Goal: Information Seeking & Learning: Learn about a topic

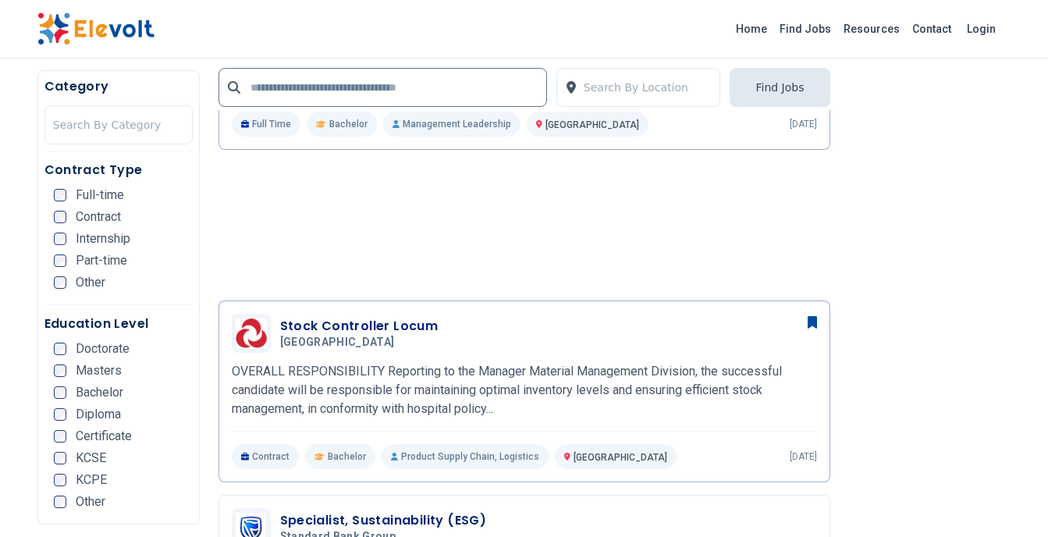
scroll to position [1344, 0]
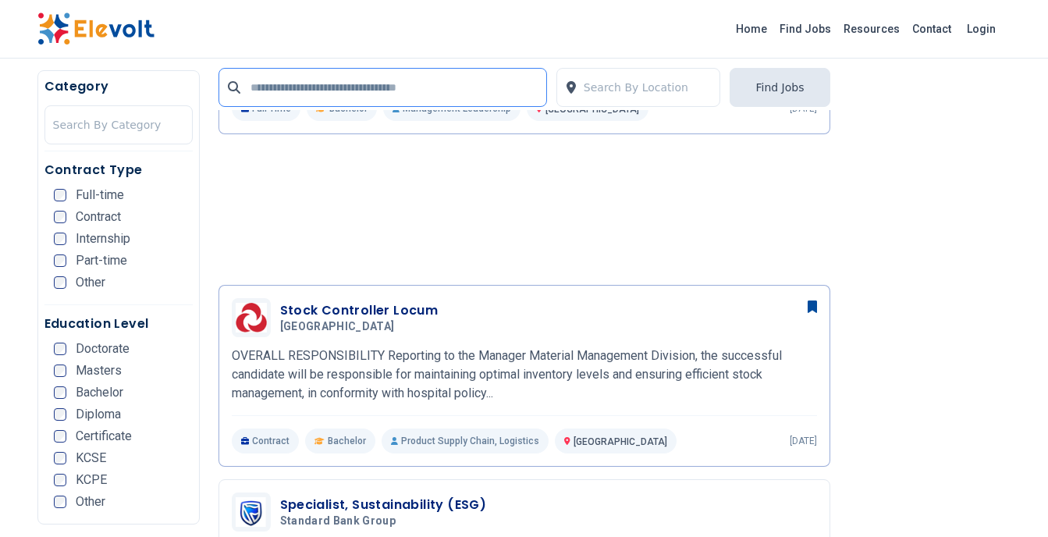
click at [434, 94] on input "text" at bounding box center [383, 87] width 329 height 39
click at [624, 80] on div at bounding box center [648, 87] width 129 height 31
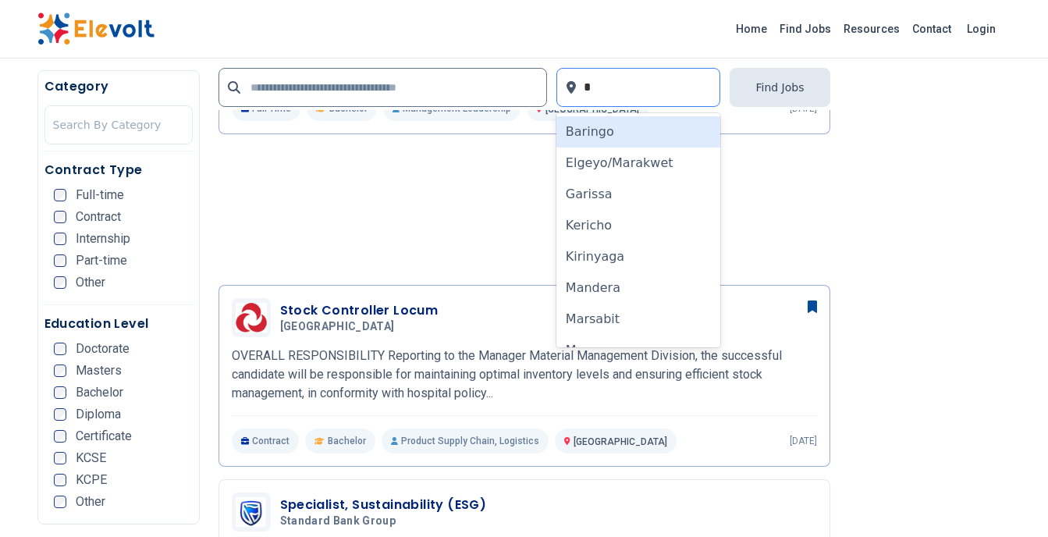
type input "**"
click at [595, 131] on div "Remote" at bounding box center [639, 131] width 165 height 31
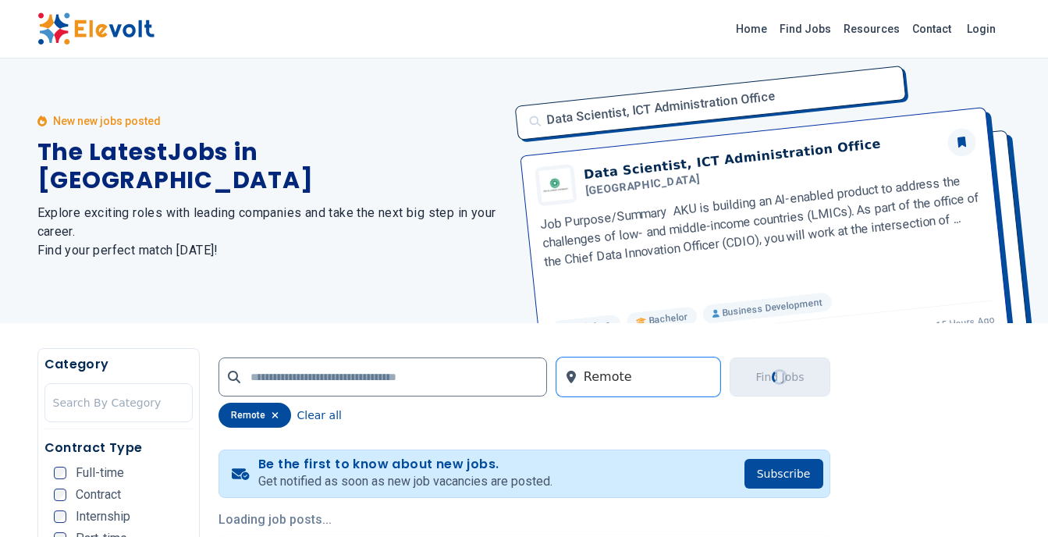
scroll to position [0, 0]
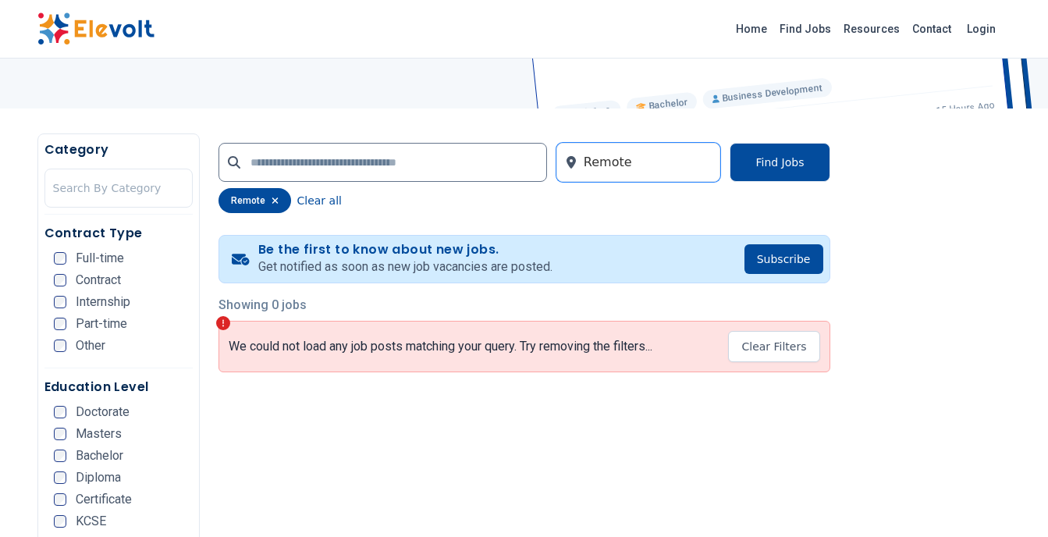
scroll to position [312, 0]
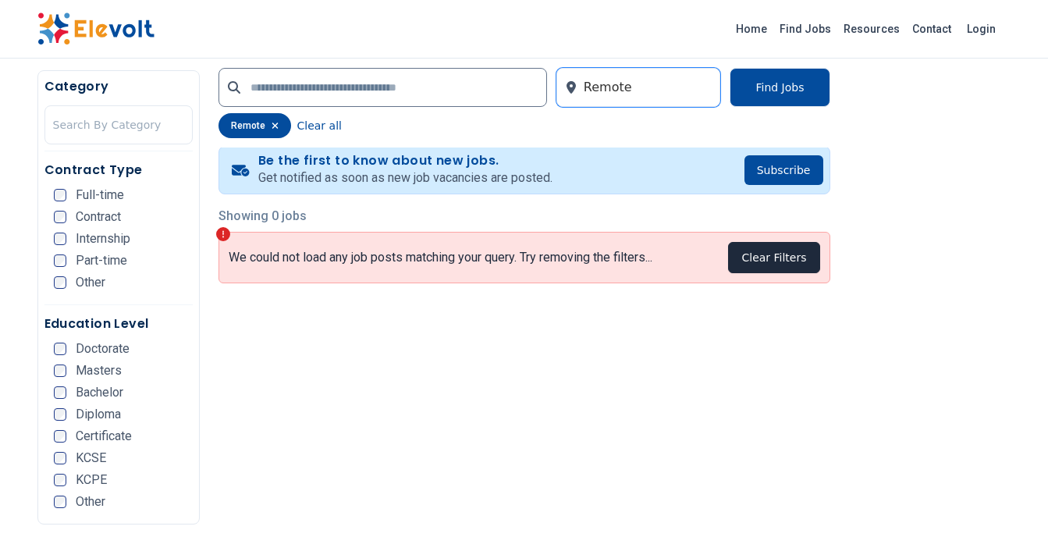
click at [785, 265] on button "Clear Filters" at bounding box center [773, 257] width 91 height 31
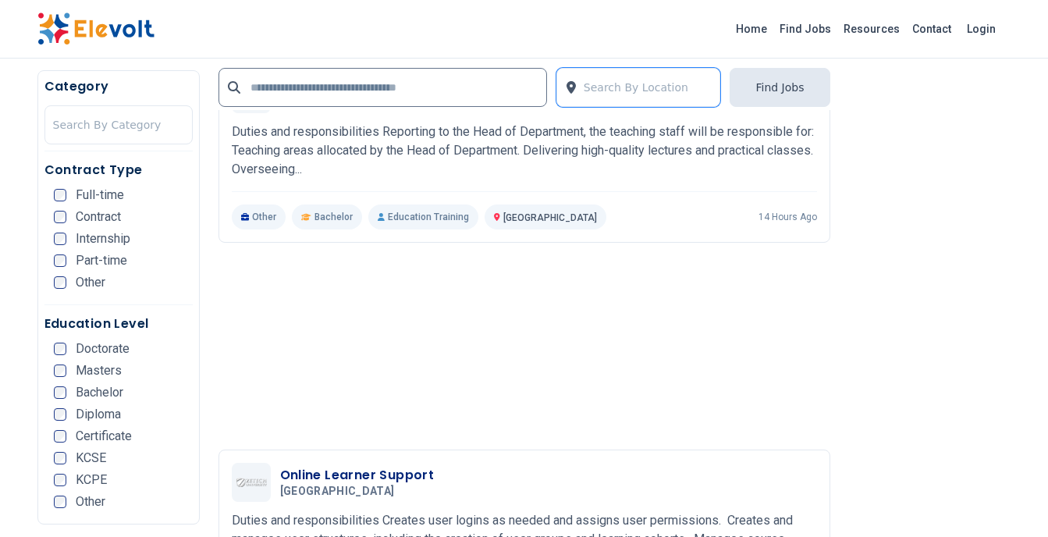
scroll to position [2090, 0]
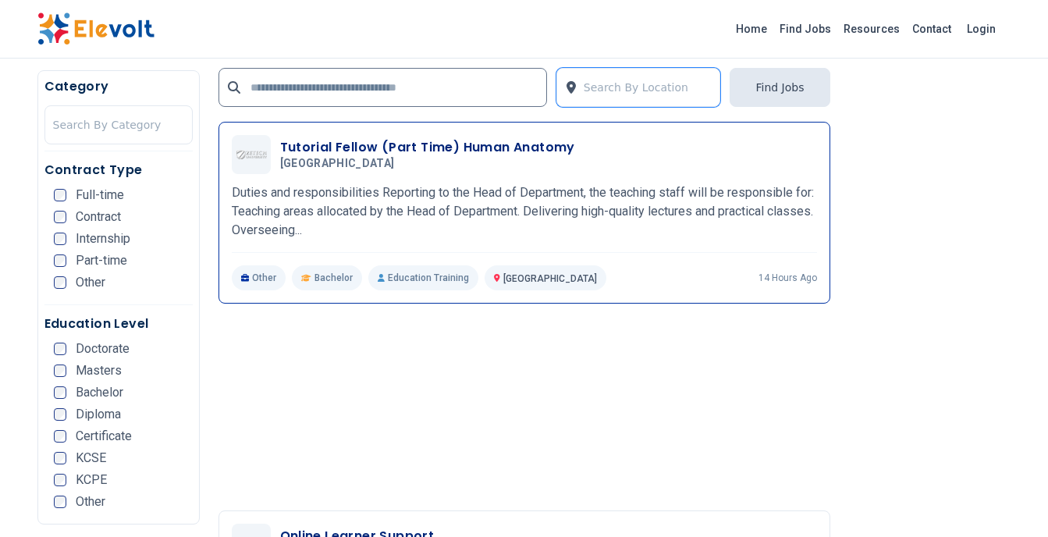
click at [471, 215] on p "Duties and responsibilities Reporting to the Head of Department, the teaching s…" at bounding box center [524, 211] width 585 height 56
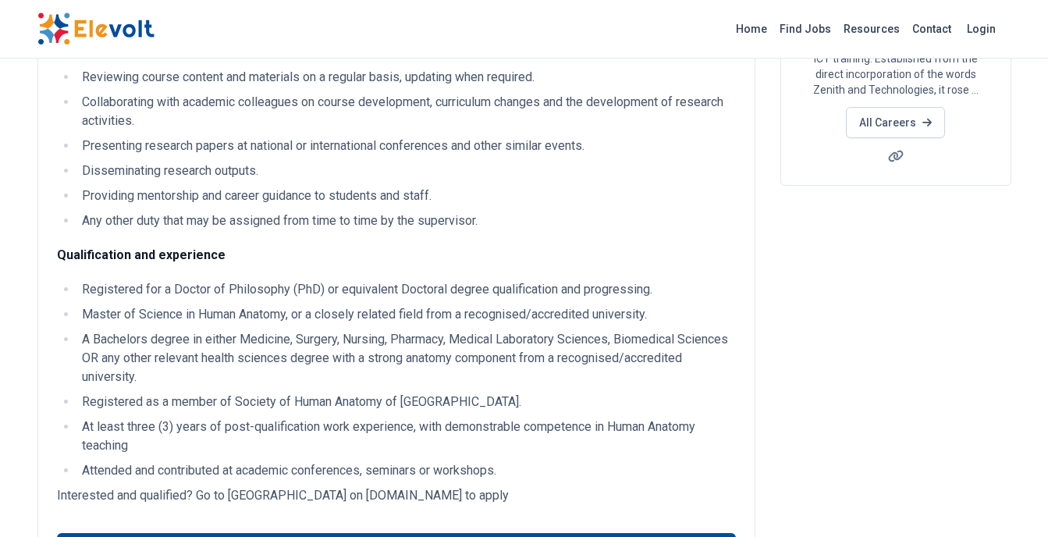
scroll to position [253, 0]
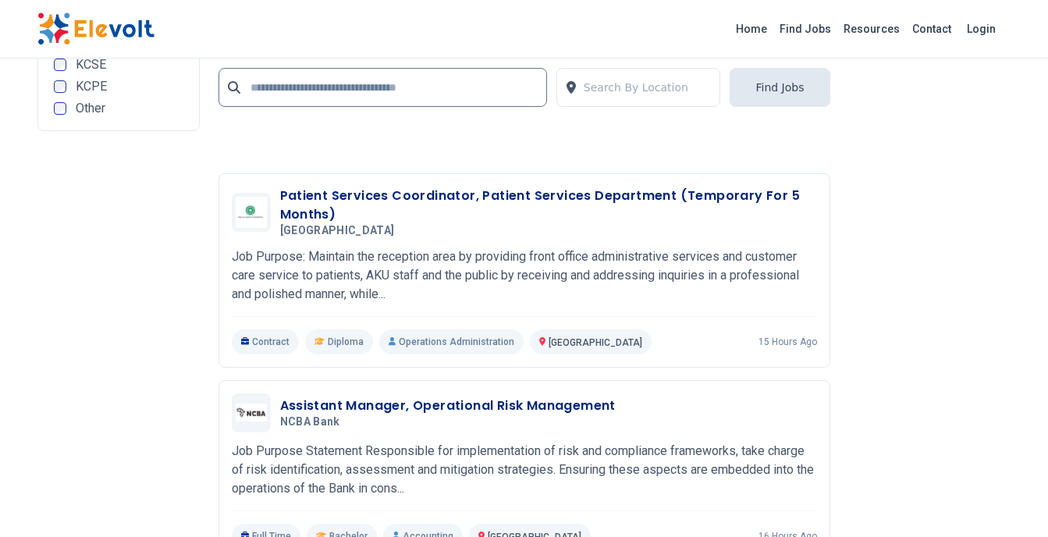
scroll to position [3632, 0]
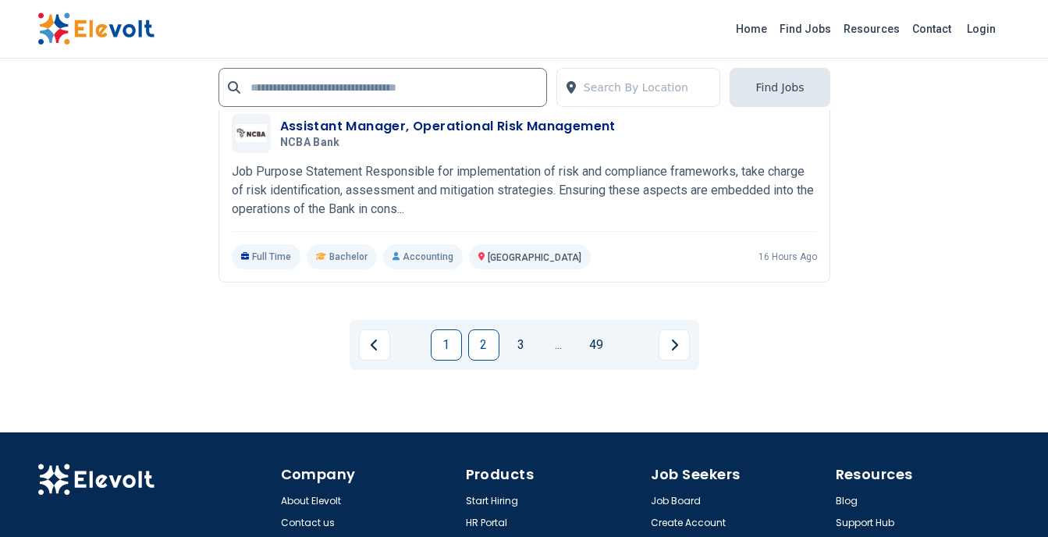
click at [485, 343] on link "2" at bounding box center [483, 344] width 31 height 31
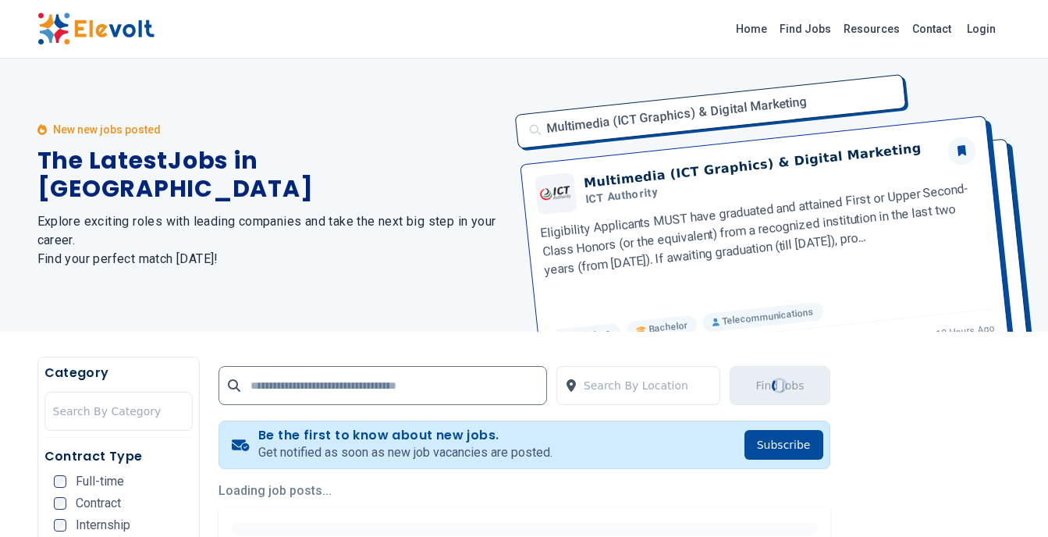
scroll to position [0, 0]
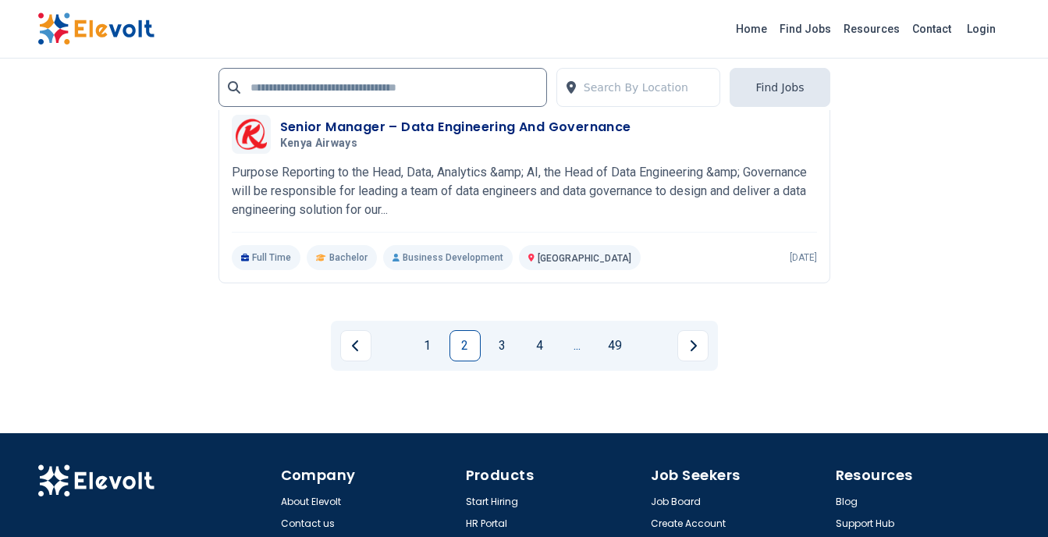
scroll to position [3534, 0]
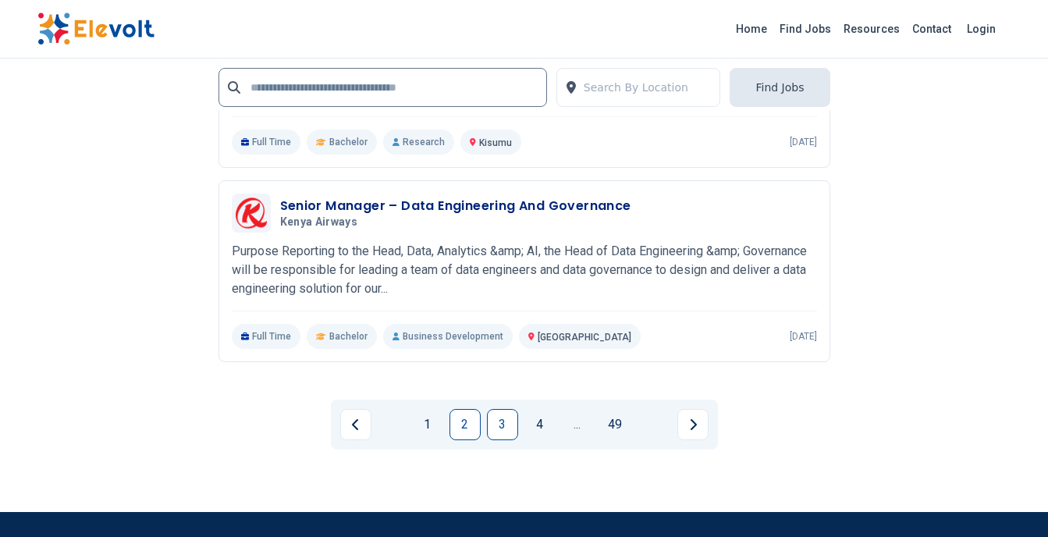
click at [497, 427] on link "3" at bounding box center [502, 424] width 31 height 31
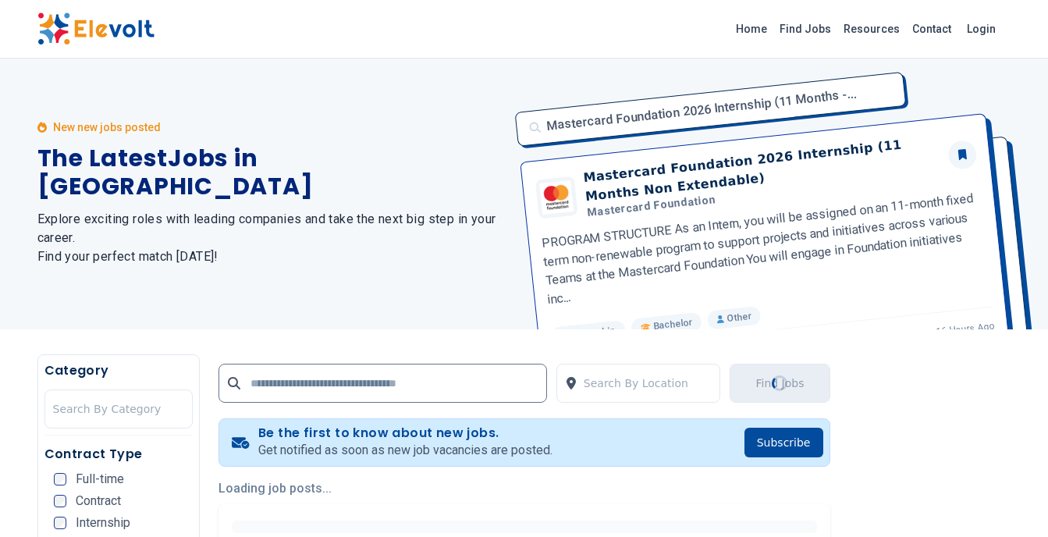
scroll to position [0, 0]
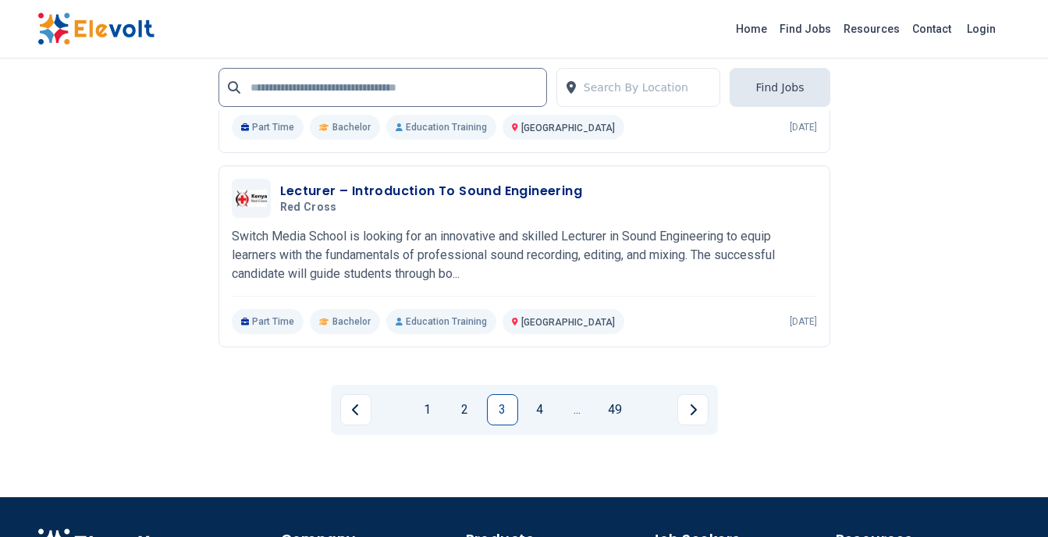
scroll to position [3567, 0]
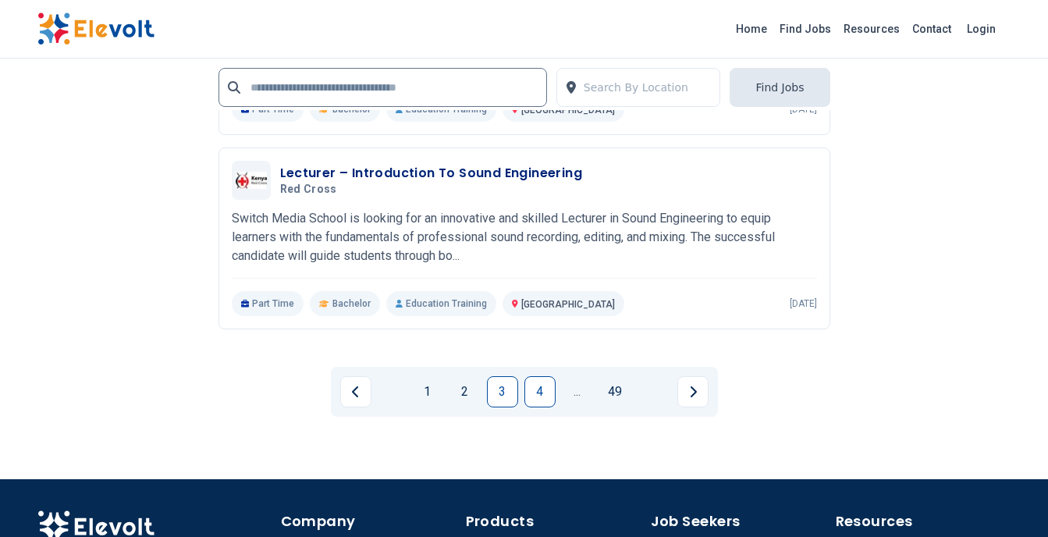
click at [533, 403] on link "4" at bounding box center [540, 391] width 31 height 31
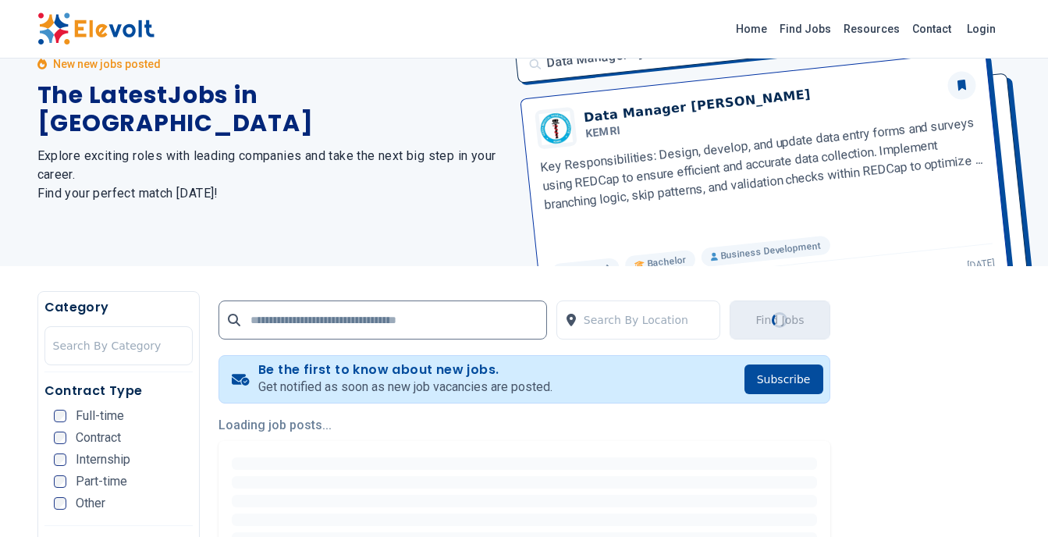
scroll to position [0, 0]
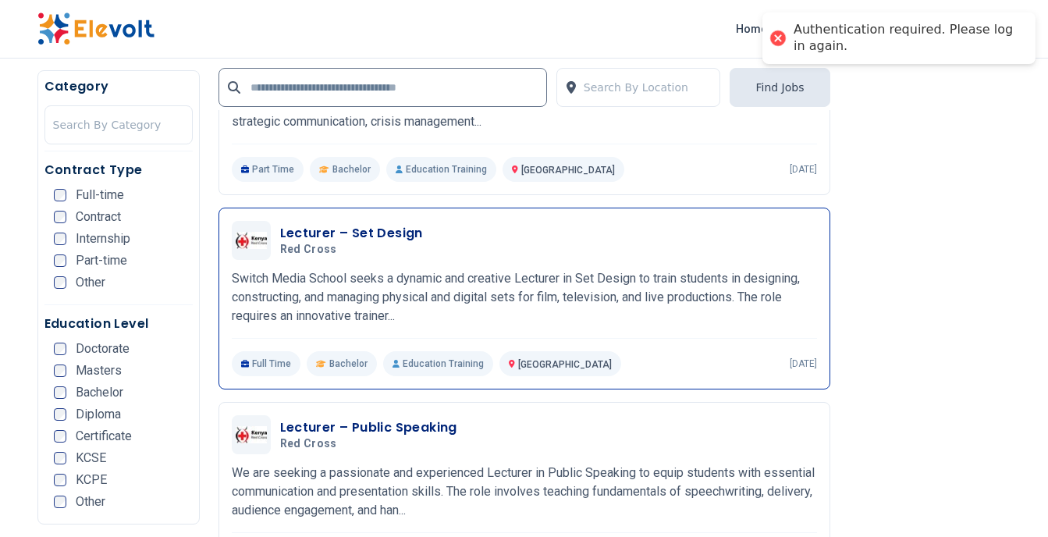
scroll to position [1384, 0]
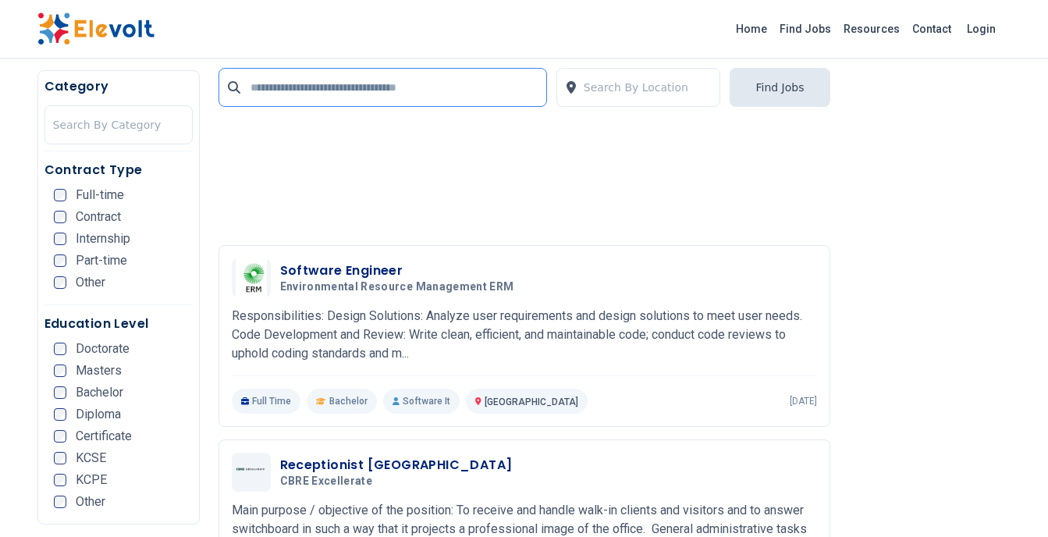
click at [334, 90] on input "text" at bounding box center [383, 87] width 329 height 39
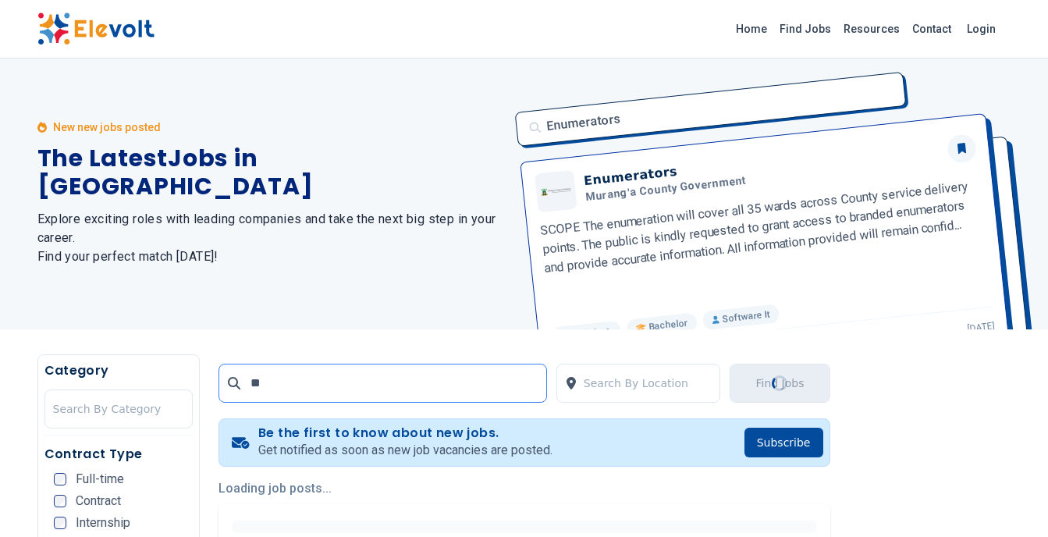
scroll to position [0, 0]
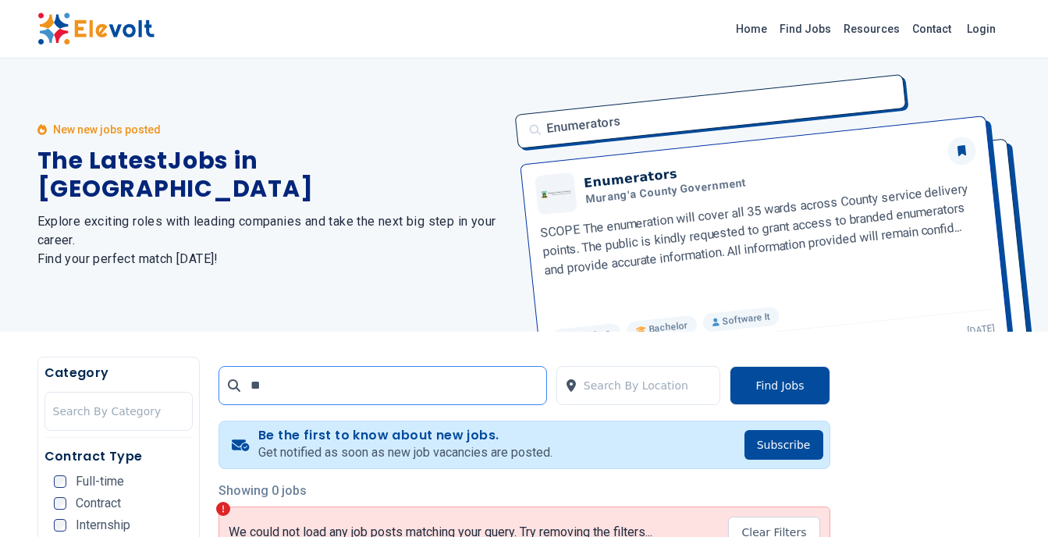
type input "*"
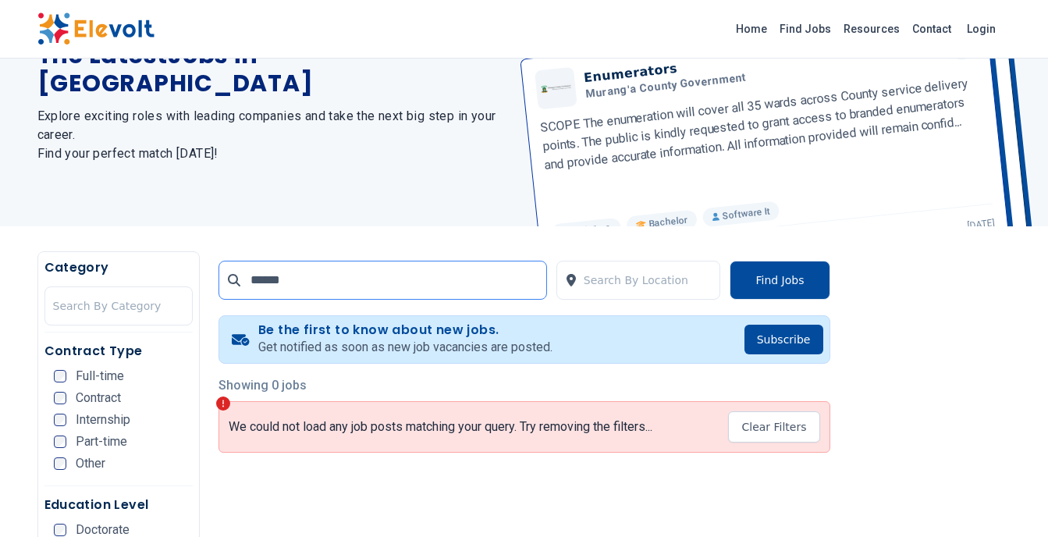
scroll to position [184, 0]
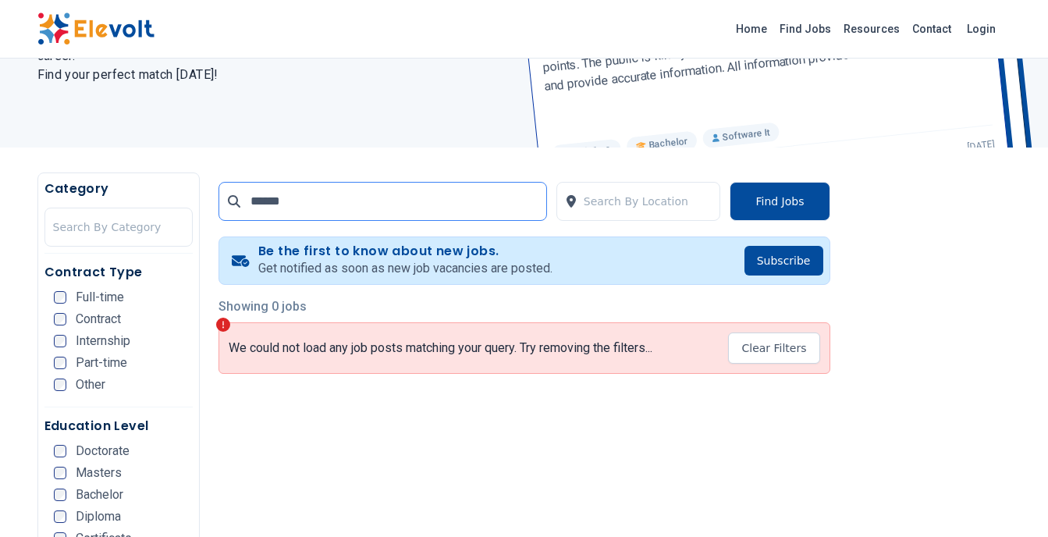
type input "******"
